Goal: Obtain resource: Obtain resource

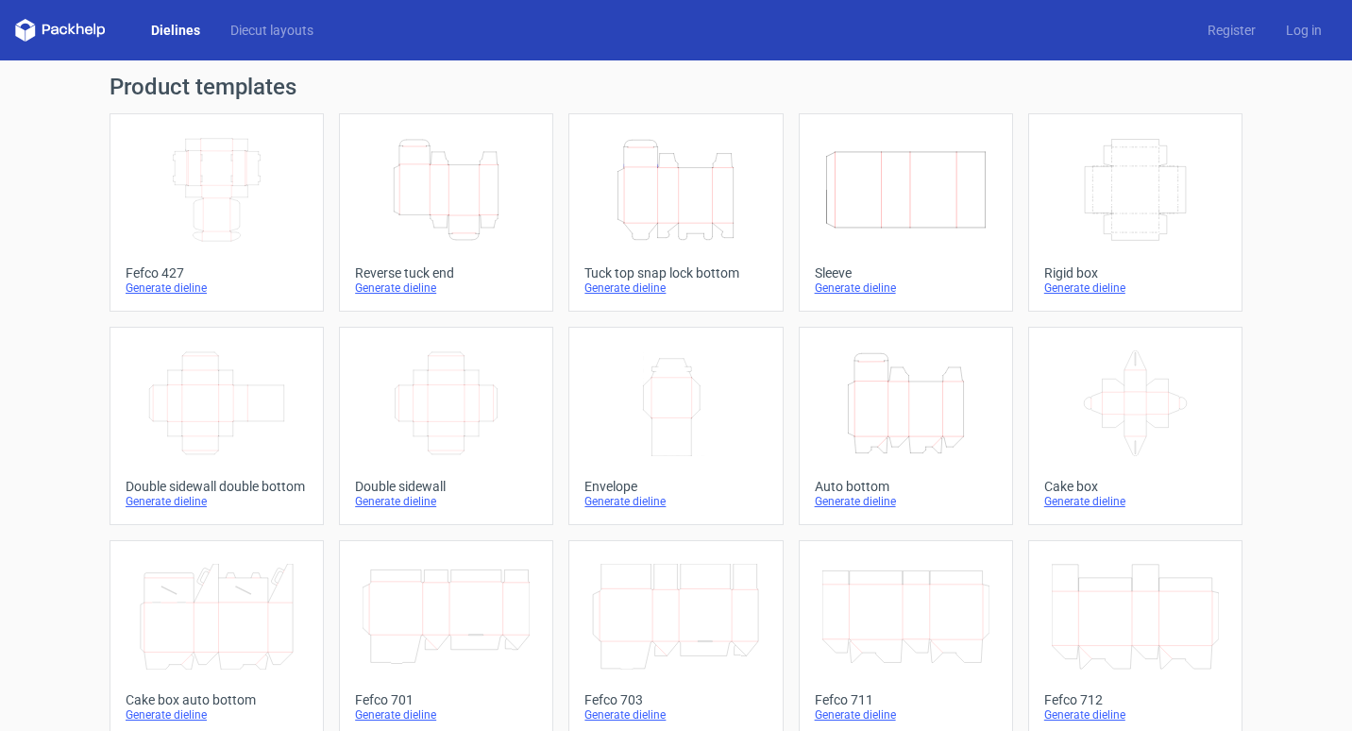
click at [471, 199] on icon "Height Depth Width" at bounding box center [446, 190] width 167 height 106
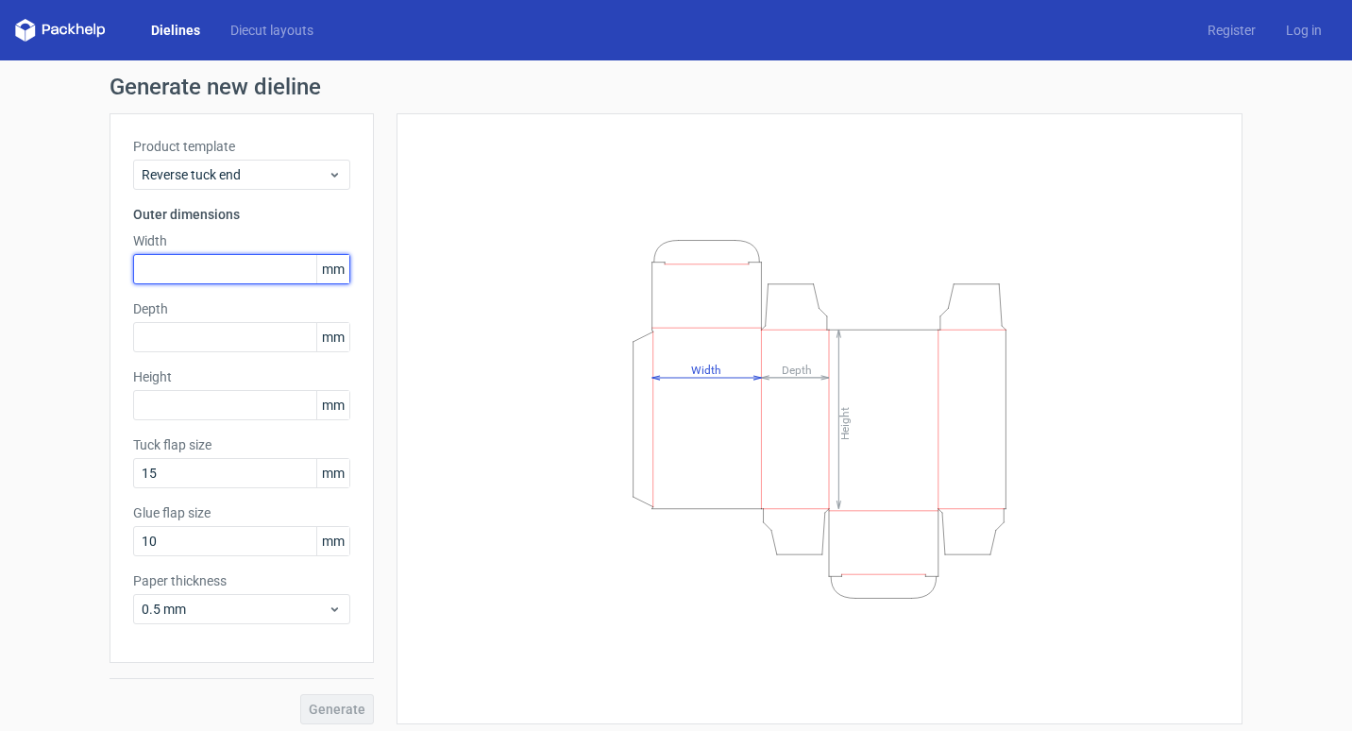
click at [245, 269] on input "text" at bounding box center [241, 269] width 217 height 30
type input "92"
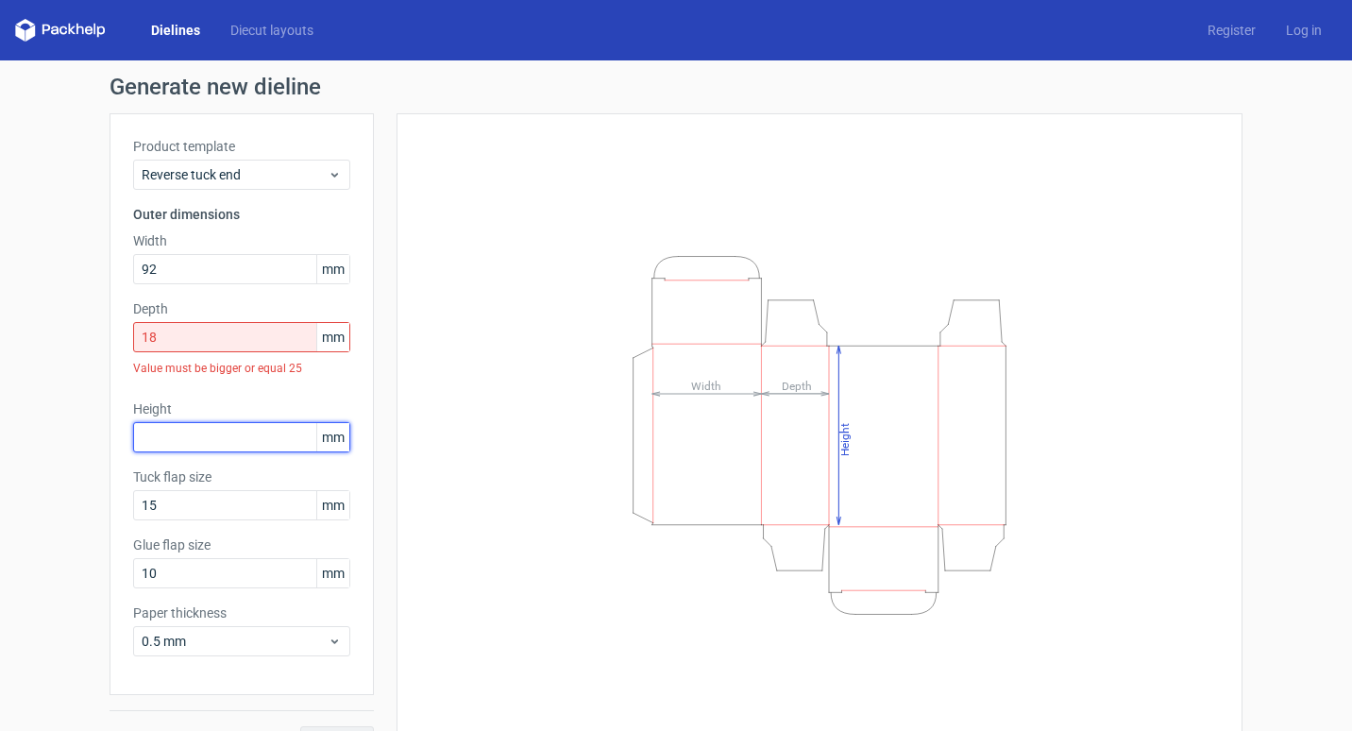
click at [243, 401] on div "Height mm" at bounding box center [241, 425] width 217 height 53
drag, startPoint x: 209, startPoint y: 339, endPoint x: 59, endPoint y: 336, distance: 150.1
click at [59, 336] on div "Generate new dieline Product template Reverse tuck end Outer dimensions Width 9…" at bounding box center [676, 415] width 1352 height 711
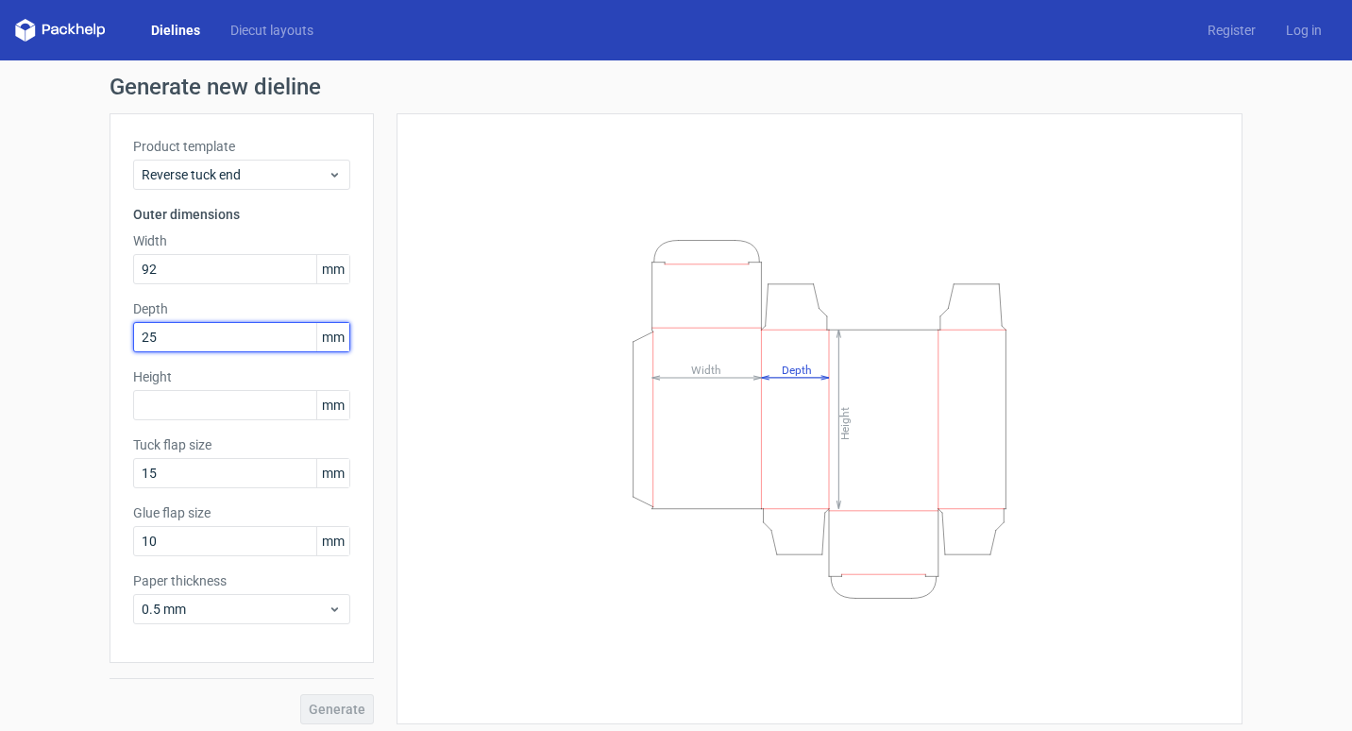
drag, startPoint x: 213, startPoint y: 332, endPoint x: 100, endPoint y: 339, distance: 113.5
click at [100, 339] on div "Generate new dieline Product template Reverse tuck end Outer dimensions Width 9…" at bounding box center [676, 399] width 1352 height 679
type input "18"
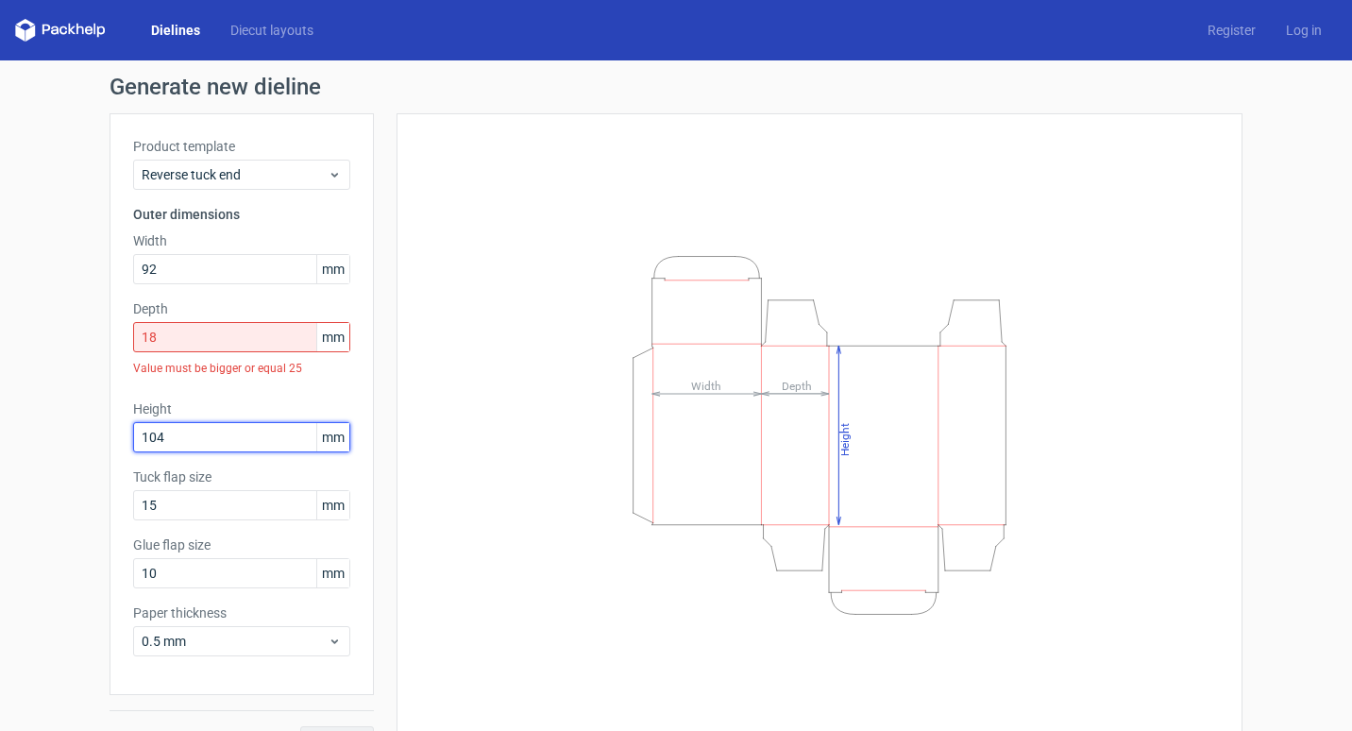
type input "104"
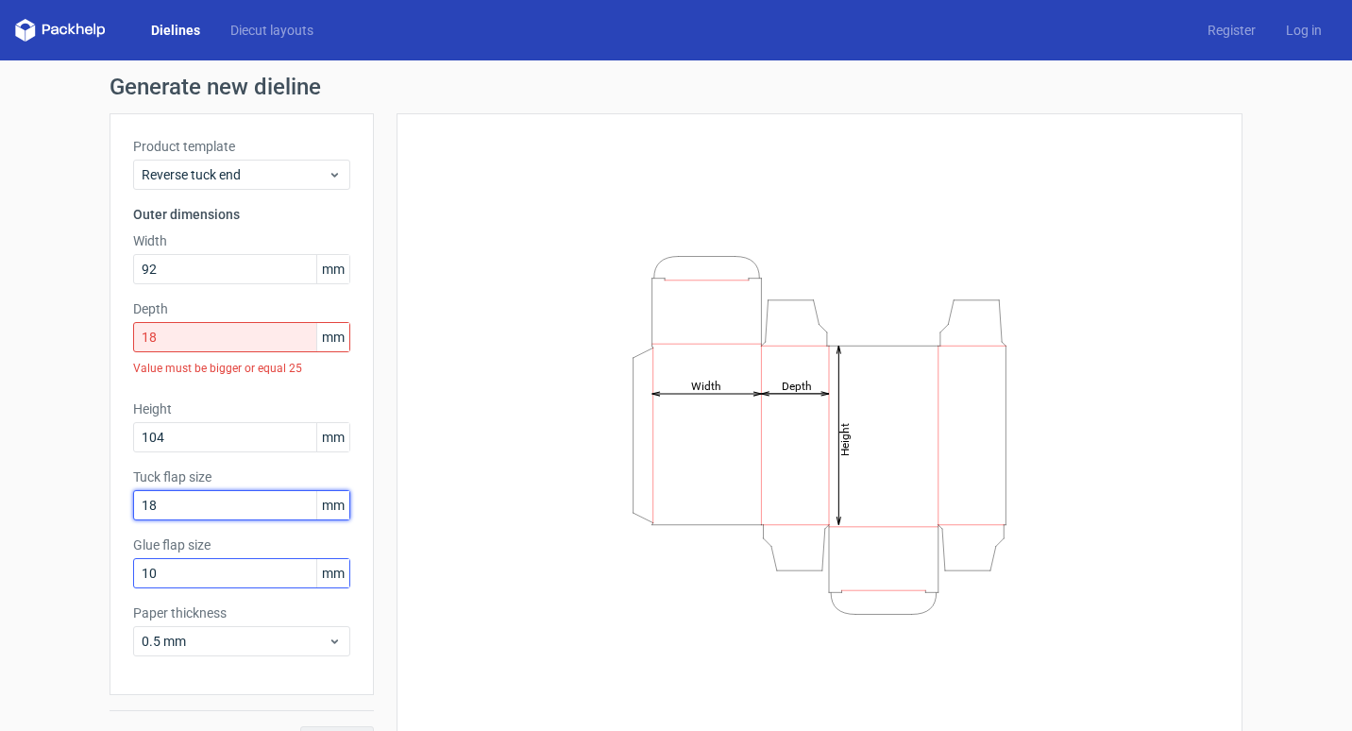
type input "18"
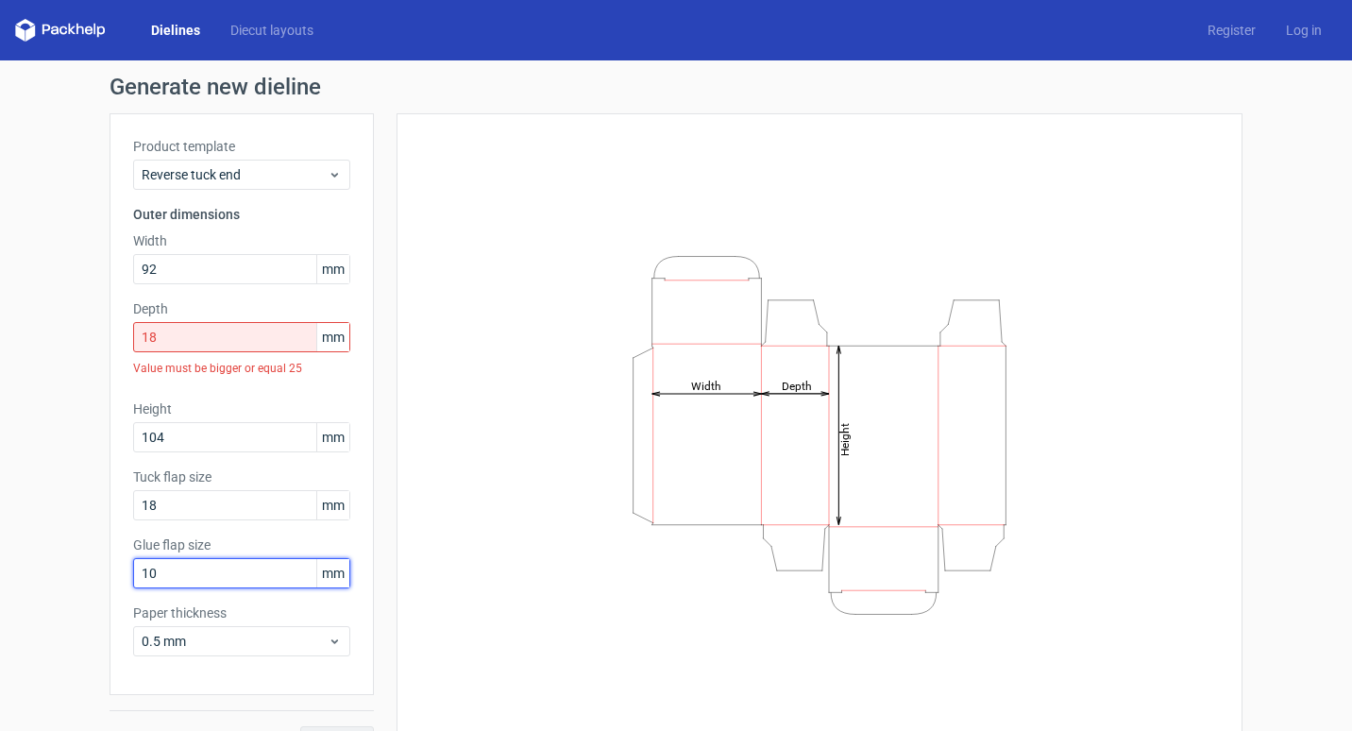
drag, startPoint x: 168, startPoint y: 566, endPoint x: 97, endPoint y: 574, distance: 71.2
click at [97, 574] on div "Generate new dieline Product template Reverse tuck end Outer dimensions Width 9…" at bounding box center [676, 415] width 1352 height 711
type input "13"
click at [480, 599] on div "Height Depth Width" at bounding box center [819, 435] width 799 height 596
drag, startPoint x: 212, startPoint y: 341, endPoint x: 43, endPoint y: 310, distance: 171.8
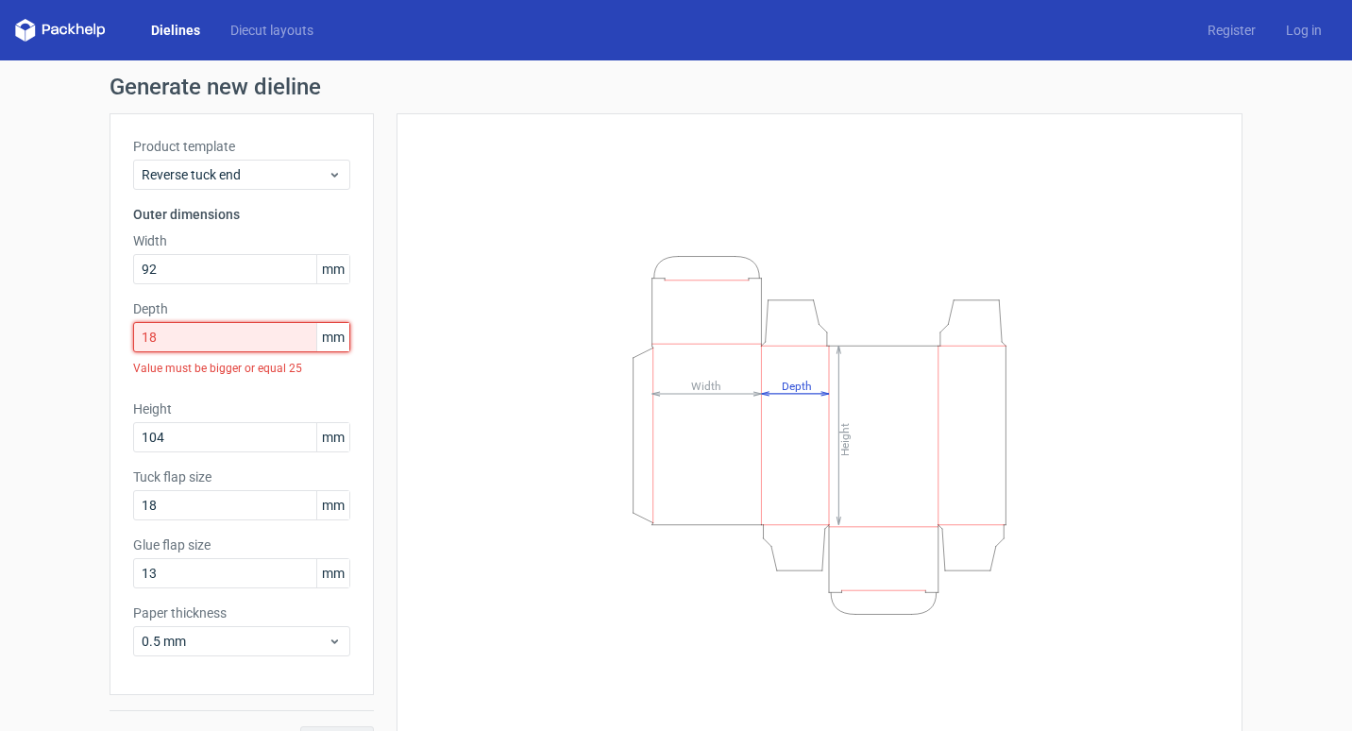
click at [47, 311] on div "Generate new dieline Product template Reverse tuck end Outer dimensions Width 9…" at bounding box center [676, 415] width 1352 height 711
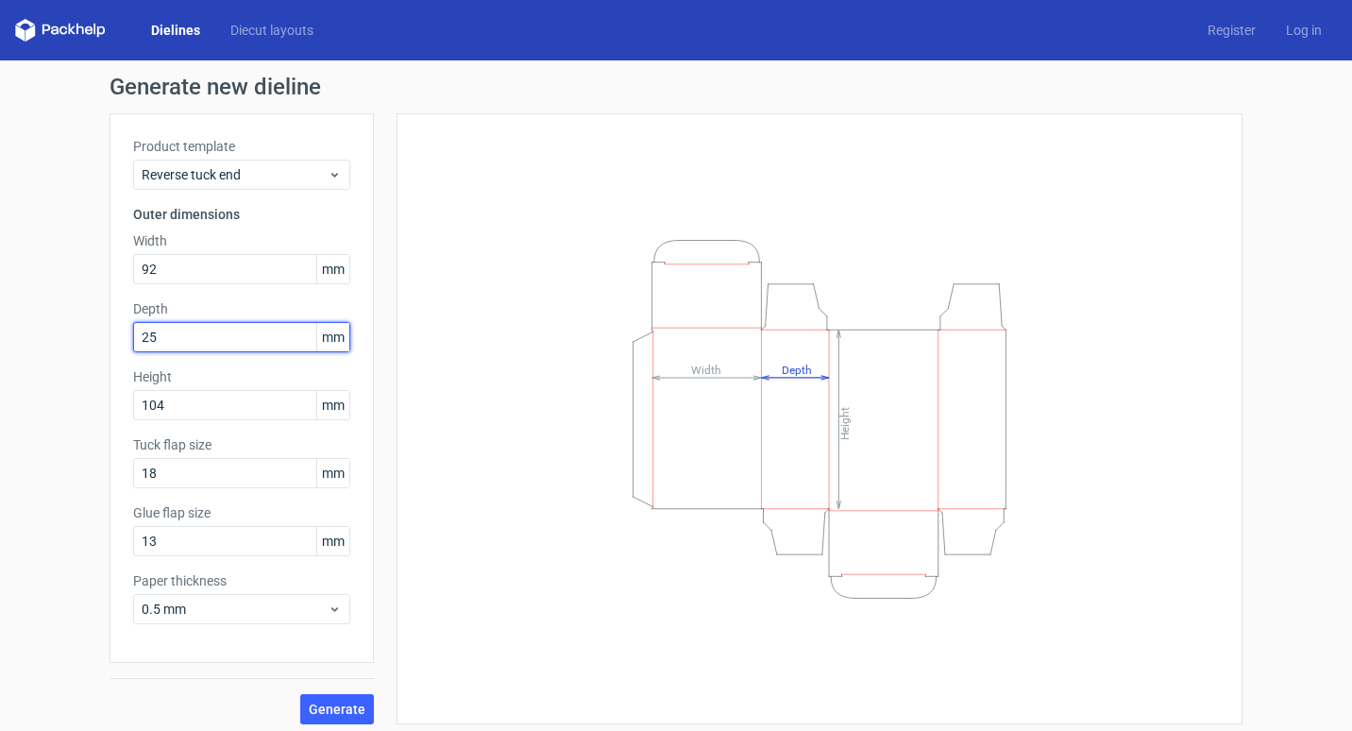
type input "25"
click at [494, 523] on div "Height Depth Width" at bounding box center [819, 419] width 799 height 564
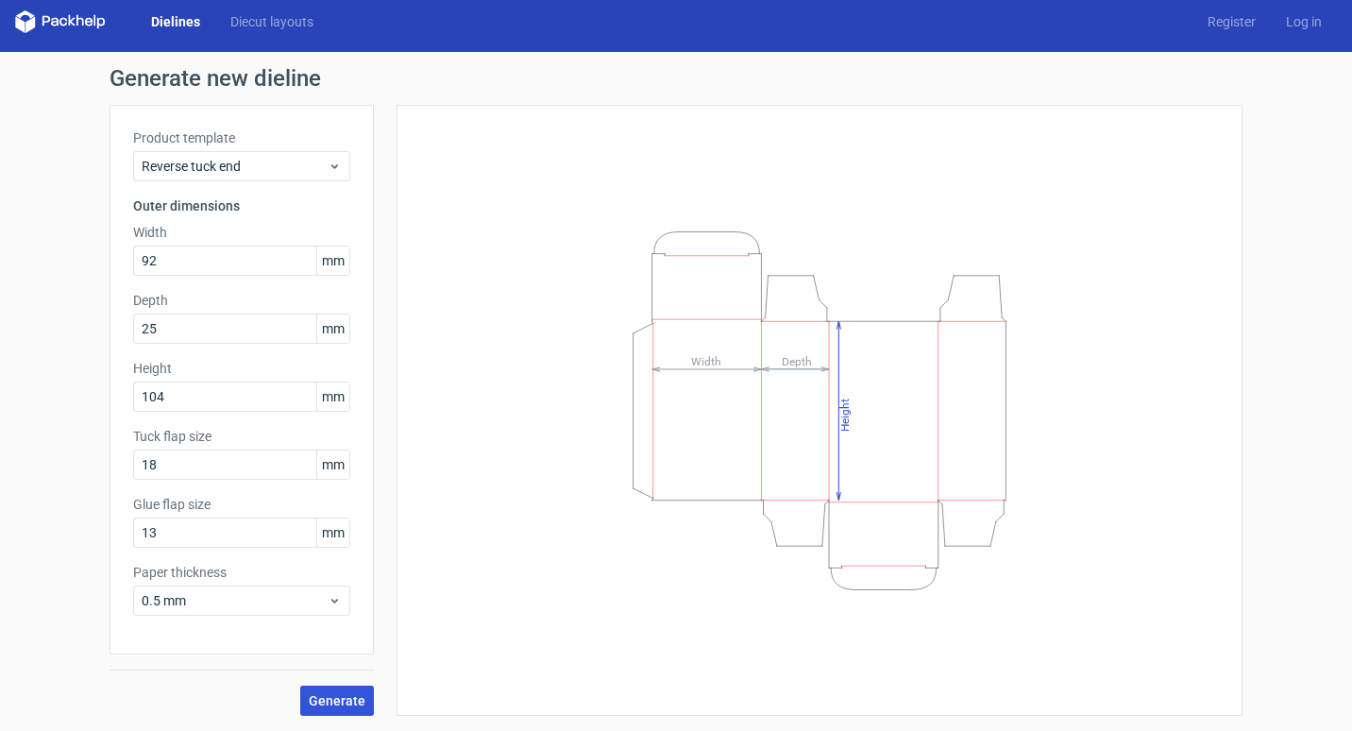
click at [323, 701] on span "Generate" at bounding box center [337, 700] width 57 height 13
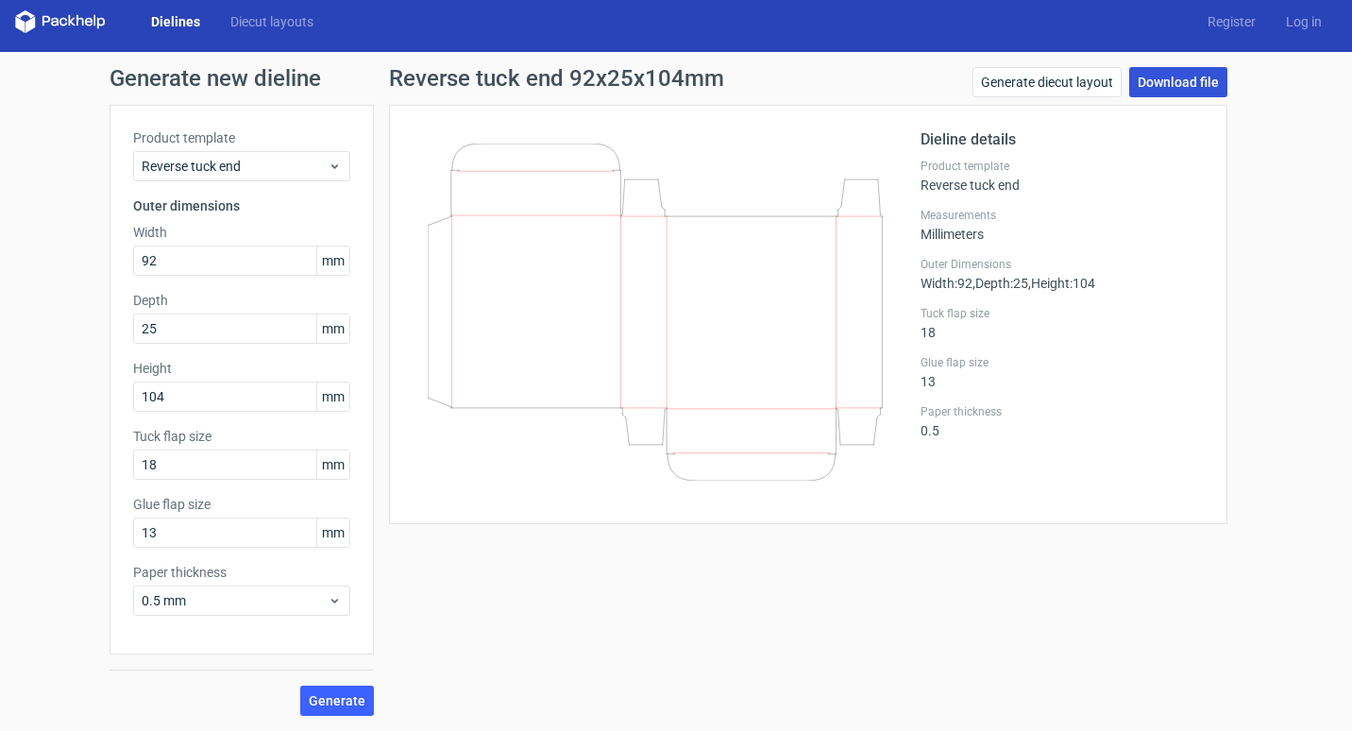
click at [1189, 79] on link "Download file" at bounding box center [1178, 82] width 98 height 30
